Goal: Task Accomplishment & Management: Complete application form

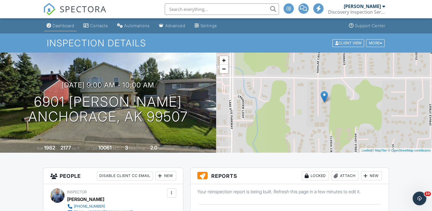
click at [59, 22] on link "Dashboard" at bounding box center [60, 26] width 32 height 11
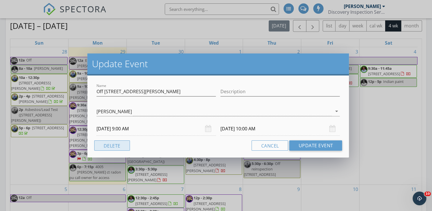
click at [113, 145] on button "Delete" at bounding box center [112, 145] width 36 height 10
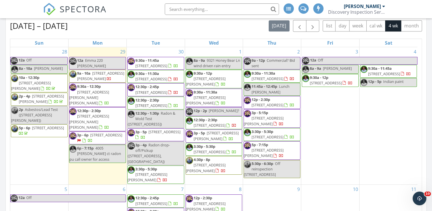
click at [195, 7] on input "text" at bounding box center [222, 8] width 114 height 11
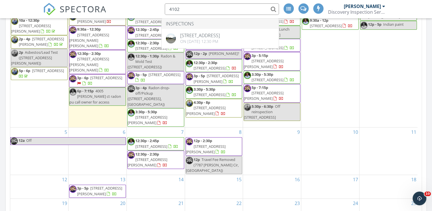
scroll to position [343, 0]
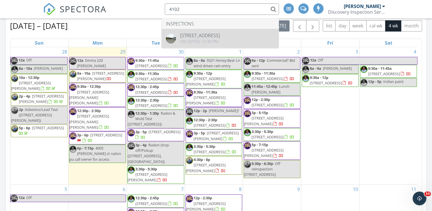
type input "4102"
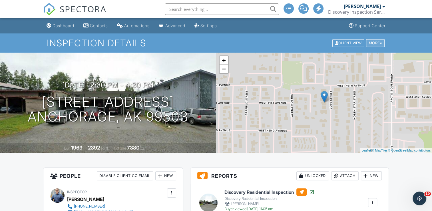
click at [374, 43] on div "More" at bounding box center [375, 43] width 19 height 8
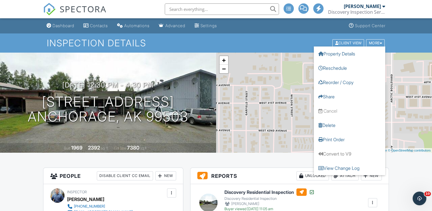
click at [412, 35] on div "Inspection Details Client View More Property Details Reschedule Reorder / Copy …" at bounding box center [216, 42] width 432 height 19
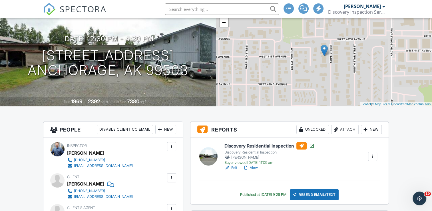
scroll to position [86, 0]
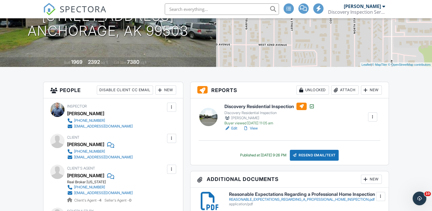
click at [277, 107] on h6 "Discovery Residential Inspection" at bounding box center [269, 105] width 90 height 7
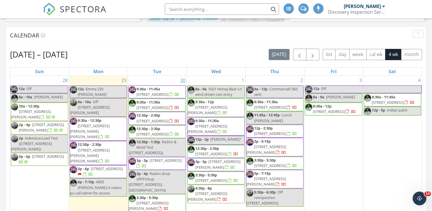
scroll to position [528, 441]
click at [210, 10] on input "text" at bounding box center [222, 8] width 114 height 11
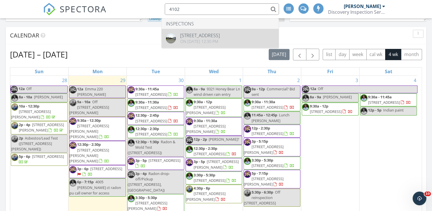
type input "4102"
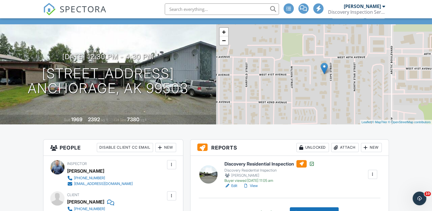
scroll to position [29, 0]
click at [270, 163] on h6 "Discovery Residential Inspection" at bounding box center [269, 163] width 90 height 7
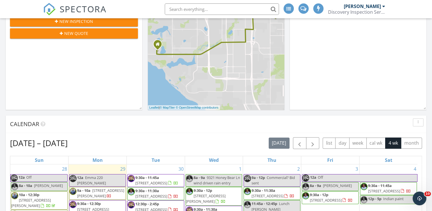
scroll to position [314, 0]
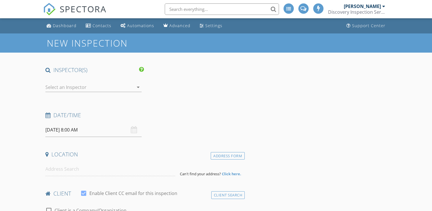
type input "[PERSON_NAME]"
type input "[EMAIL_ADDRESS][DOMAIN_NAME]"
type input "[PHONE_NUMBER]"
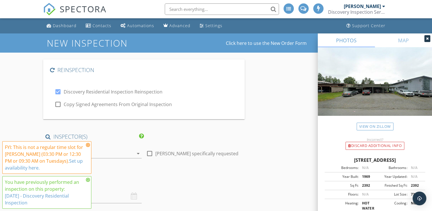
click at [88, 144] on icon at bounding box center [88, 144] width 4 height 5
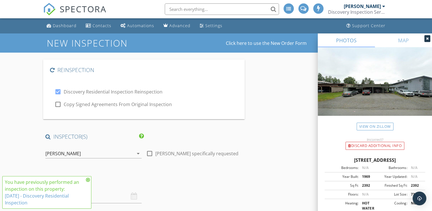
click at [90, 180] on icon at bounding box center [88, 179] width 4 height 5
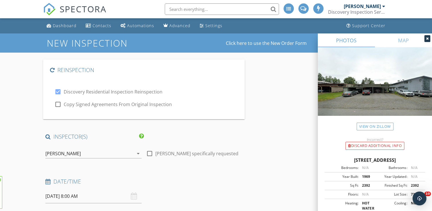
click at [94, 150] on div "[PERSON_NAME]" at bounding box center [89, 153] width 88 height 9
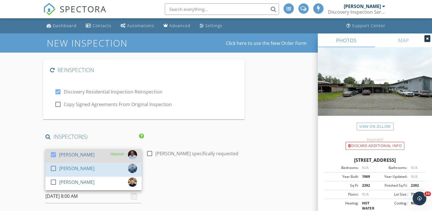
drag, startPoint x: 51, startPoint y: 172, endPoint x: 53, endPoint y: 162, distance: 10.5
click at [52, 171] on div "check_box_outline_blank" at bounding box center [54, 170] width 9 height 10
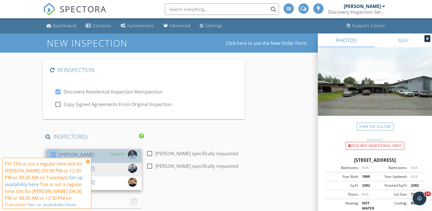
click at [54, 152] on div at bounding box center [54, 155] width 10 height 10
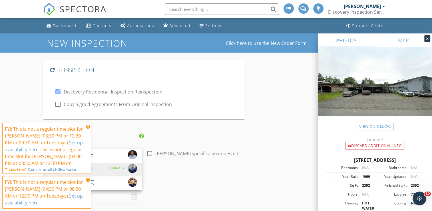
click at [89, 127] on icon at bounding box center [88, 126] width 4 height 5
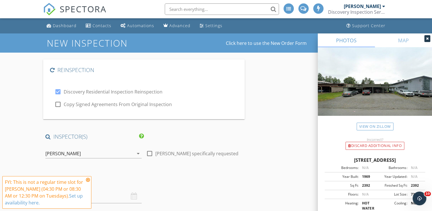
click at [90, 180] on div "FYI: This is not a regular time slot for Preston Eakes (04:30 PM or 08:30 AM or…" at bounding box center [46, 192] width 89 height 33
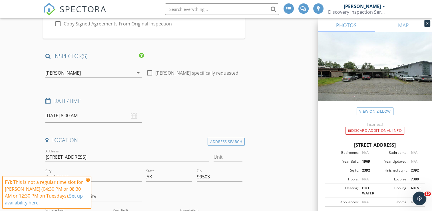
scroll to position [86, 0]
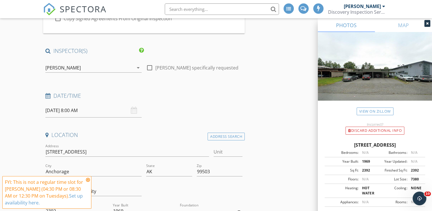
drag, startPoint x: 88, startPoint y: 180, endPoint x: 88, endPoint y: 175, distance: 5.1
click at [88, 179] on icon at bounding box center [88, 179] width 4 height 5
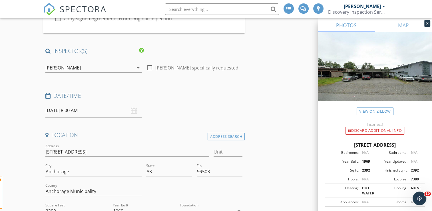
click at [67, 101] on div "Date/Time" at bounding box center [144, 97] width 202 height 11
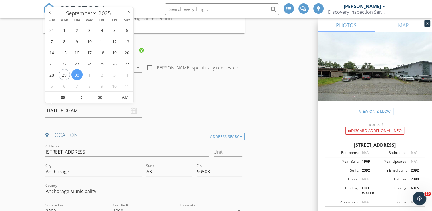
click at [63, 114] on input "09/30/2025 8:00 AM" at bounding box center [93, 110] width 96 height 14
select select "9"
type input "10/02/2025 8:00 AM"
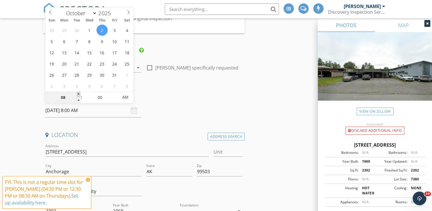
type input "09"
type input "10/02/2025 9:00 AM"
click at [78, 94] on span at bounding box center [79, 95] width 4 height 6
type input "10"
type input "10/02/2025 10:00 AM"
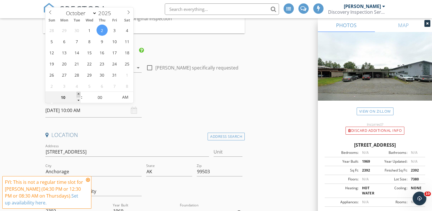
click at [78, 94] on span at bounding box center [79, 95] width 4 height 6
type input "11"
type input "10/02/2025 11:00 AM"
click at [78, 94] on span at bounding box center [79, 95] width 4 height 6
type input "12"
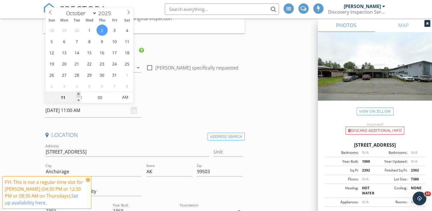
type input "10/02/2025 12:00 PM"
click at [78, 94] on span at bounding box center [79, 95] width 4 height 6
type input "01"
type input "10/02/2025 1:00 PM"
click at [78, 94] on span at bounding box center [79, 95] width 4 height 6
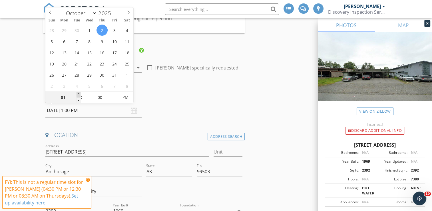
type input "02"
type input "10/02/2025 2:00 PM"
click at [78, 94] on span at bounding box center [79, 95] width 4 height 6
type input "03"
type input "10/02/2025 3:00 PM"
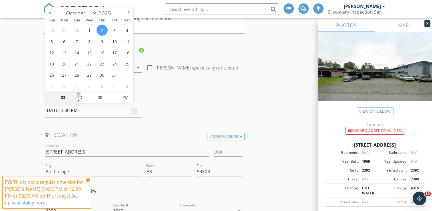
click at [78, 94] on span at bounding box center [79, 95] width 4 height 6
type input "04"
type input "10/02/2025 4:00 PM"
click at [78, 94] on span at bounding box center [79, 95] width 4 height 6
type input "05"
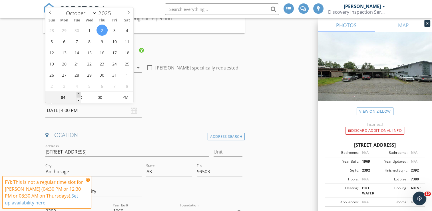
type input "10/02/2025 5:00 PM"
click at [78, 94] on span at bounding box center [79, 95] width 4 height 6
type input "05"
type input "10/02/2025 5:05 PM"
click at [115, 93] on span at bounding box center [116, 95] width 4 height 6
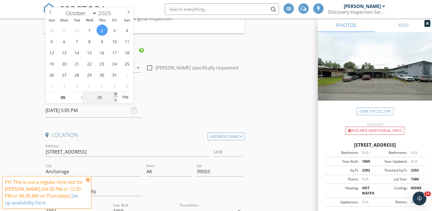
type input "10"
type input "10/02/2025 5:10 PM"
click at [115, 93] on span at bounding box center [116, 95] width 4 height 6
type input "15"
type input "10/02/2025 5:15 PM"
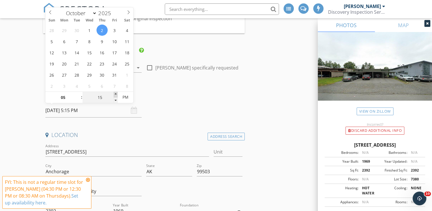
click at [115, 93] on span at bounding box center [116, 95] width 4 height 6
type input "20"
type input "10/02/2025 5:20 PM"
click at [115, 93] on span at bounding box center [116, 95] width 4 height 6
type input "25"
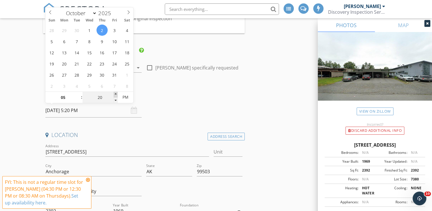
type input "10/02/2025 5:25 PM"
click at [115, 93] on span at bounding box center [116, 95] width 4 height 6
type input "30"
type input "[DATE] 5:30 PM"
click at [115, 93] on span at bounding box center [116, 95] width 4 height 6
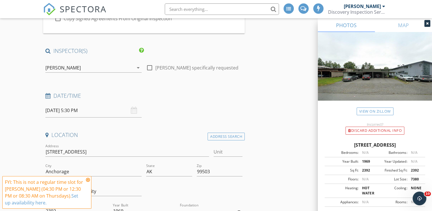
click at [88, 179] on icon at bounding box center [88, 179] width 4 height 5
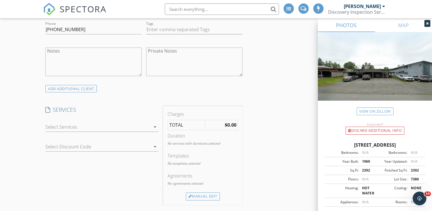
scroll to position [428, 0]
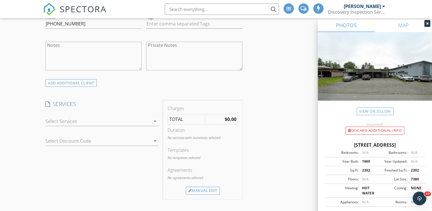
click at [100, 120] on div at bounding box center [97, 120] width 105 height 9
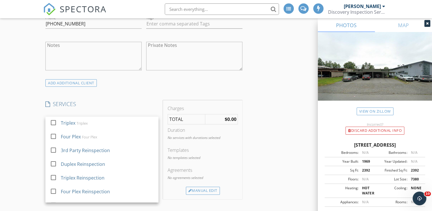
scroll to position [114, 0]
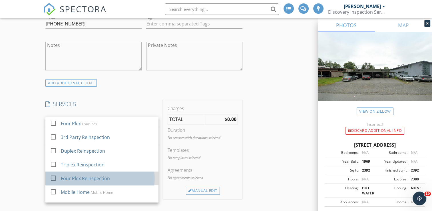
click at [84, 182] on div "Four Plex Reinspection" at bounding box center [85, 178] width 49 height 7
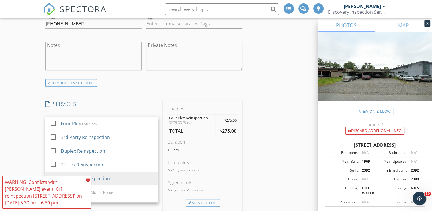
click at [87, 180] on icon at bounding box center [88, 179] width 4 height 5
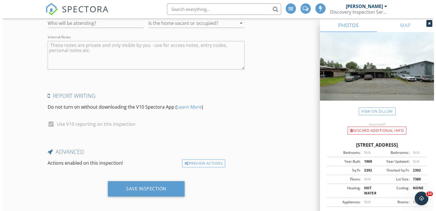
scroll to position [1068, 0]
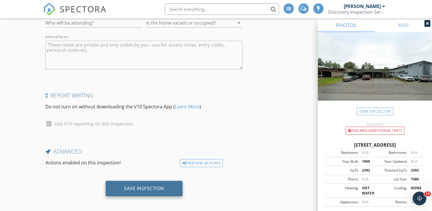
click at [148, 187] on div "Save Inspection" at bounding box center [144, 188] width 40 height 6
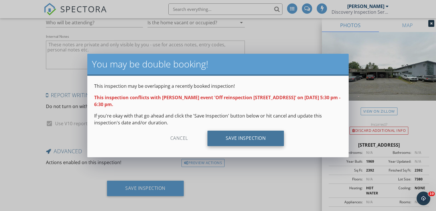
click at [225, 138] on div "Save Inspection" at bounding box center [246, 137] width 77 height 15
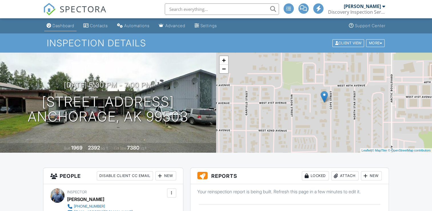
click at [63, 27] on div "Dashboard" at bounding box center [64, 25] width 22 height 5
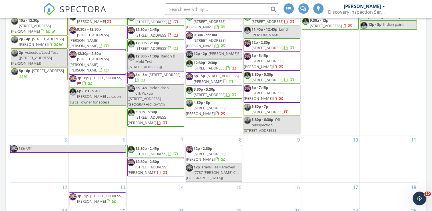
click at [280, 120] on span "Off reinspection 4102 Cope St" at bounding box center [262, 125] width 37 height 16
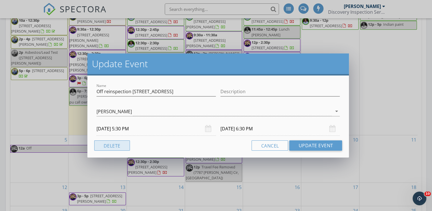
click at [110, 142] on button "Delete" at bounding box center [112, 145] width 36 height 10
